Goal: Information Seeking & Learning: Find specific fact

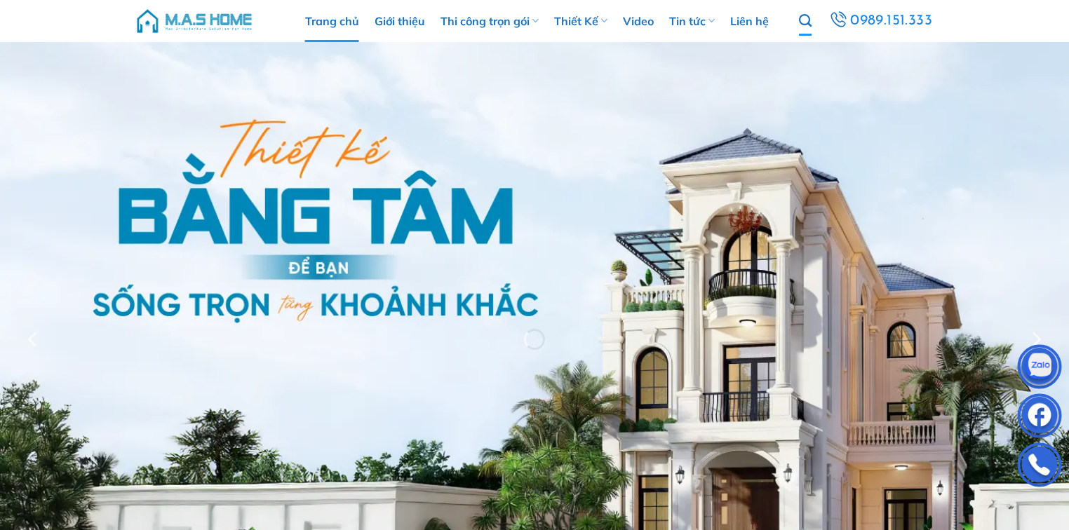
click at [806, 20] on icon "Tìm kiếm" at bounding box center [805, 20] width 13 height 15
click at [815, 56] on input "Tìm kiếm:" at bounding box center [846, 49] width 154 height 27
type input "ANh Lợi"
click at [923, 36] on button "Gửi" at bounding box center [937, 49] width 28 height 27
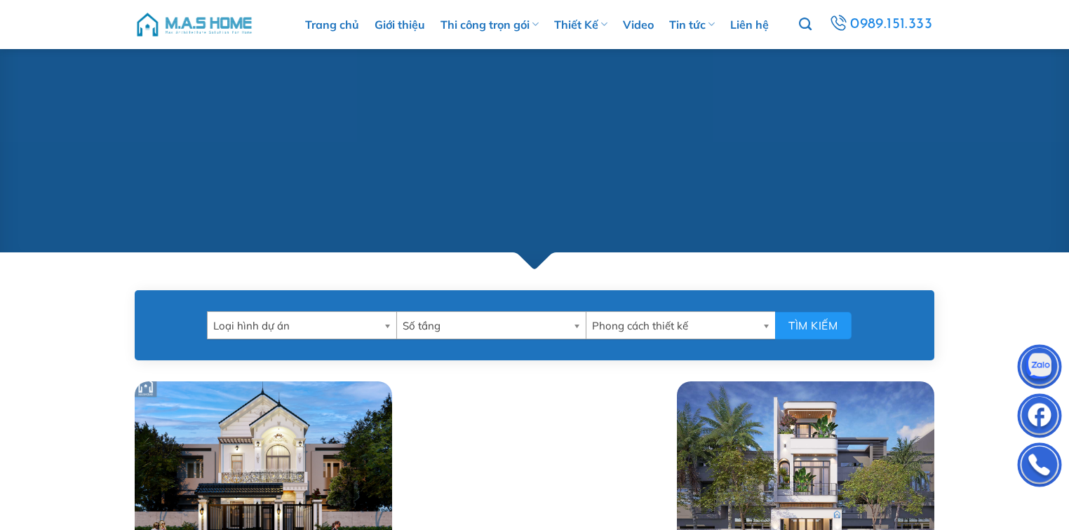
scroll to position [674, 0]
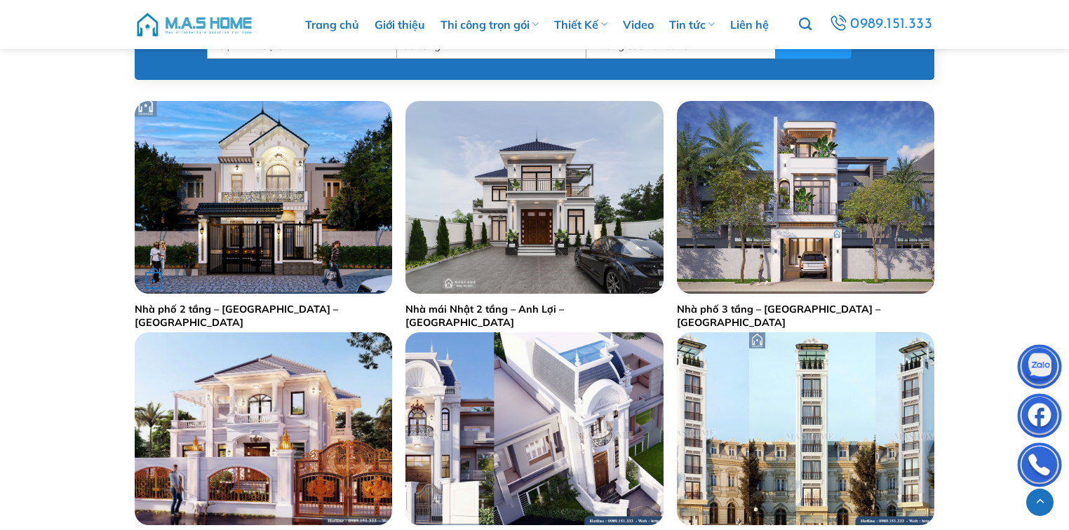
click at [232, 203] on div "+" at bounding box center [263, 197] width 257 height 193
click at [273, 191] on img "Nhà phố 2 tầng - Anh Lợi - Thạch Thất" at bounding box center [263, 197] width 257 height 193
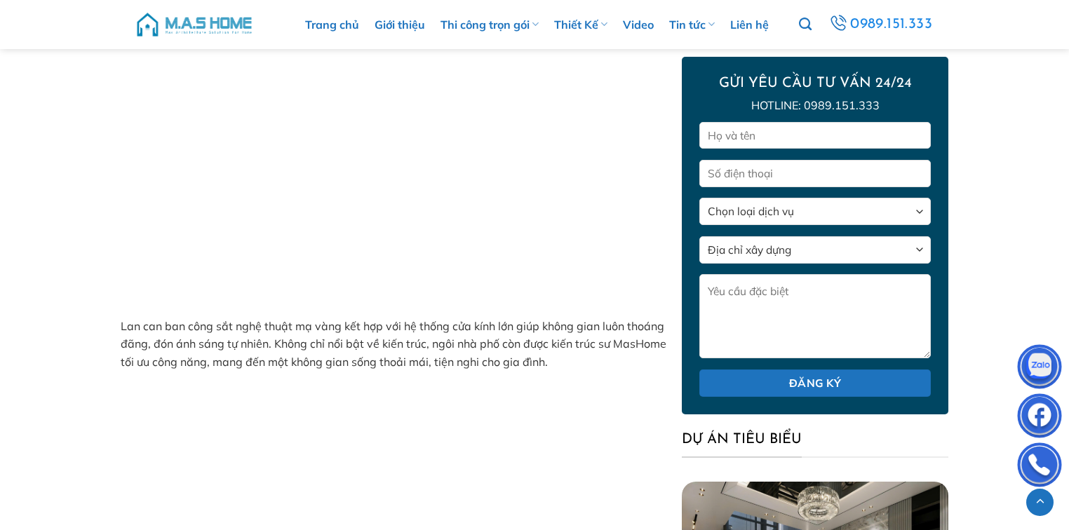
scroll to position [864, 0]
